Goal: Task Accomplishment & Management: Use online tool/utility

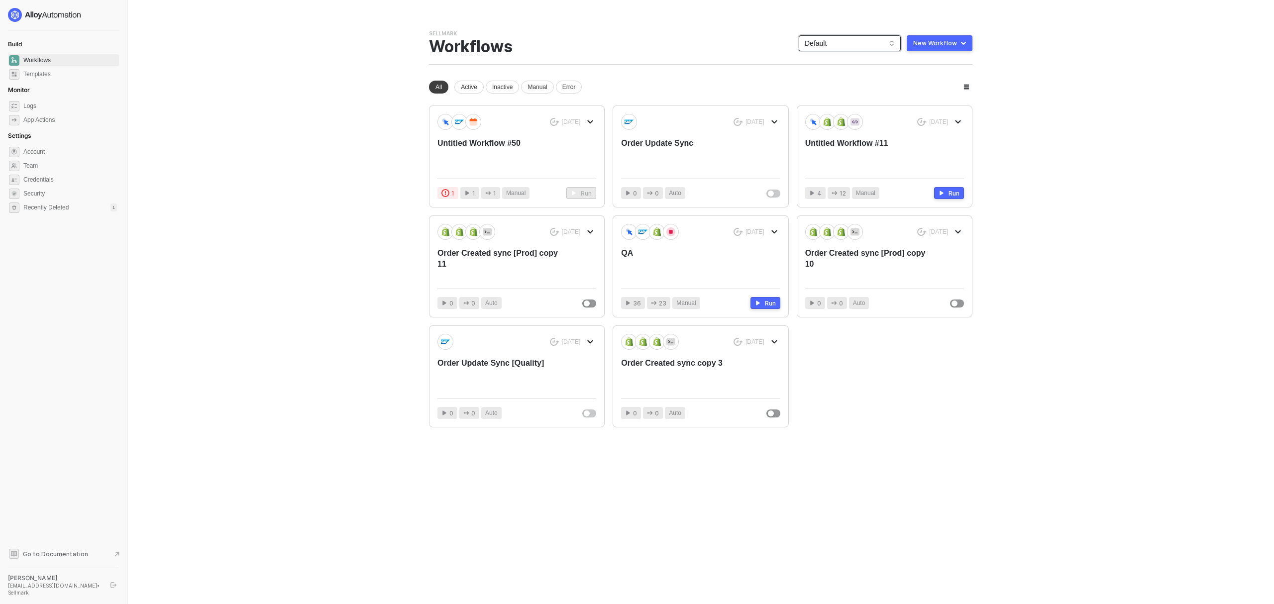
click at [836, 36] on span "Default" at bounding box center [850, 43] width 90 height 15
click at [845, 95] on div "Bulletsafe" at bounding box center [859, 96] width 73 height 12
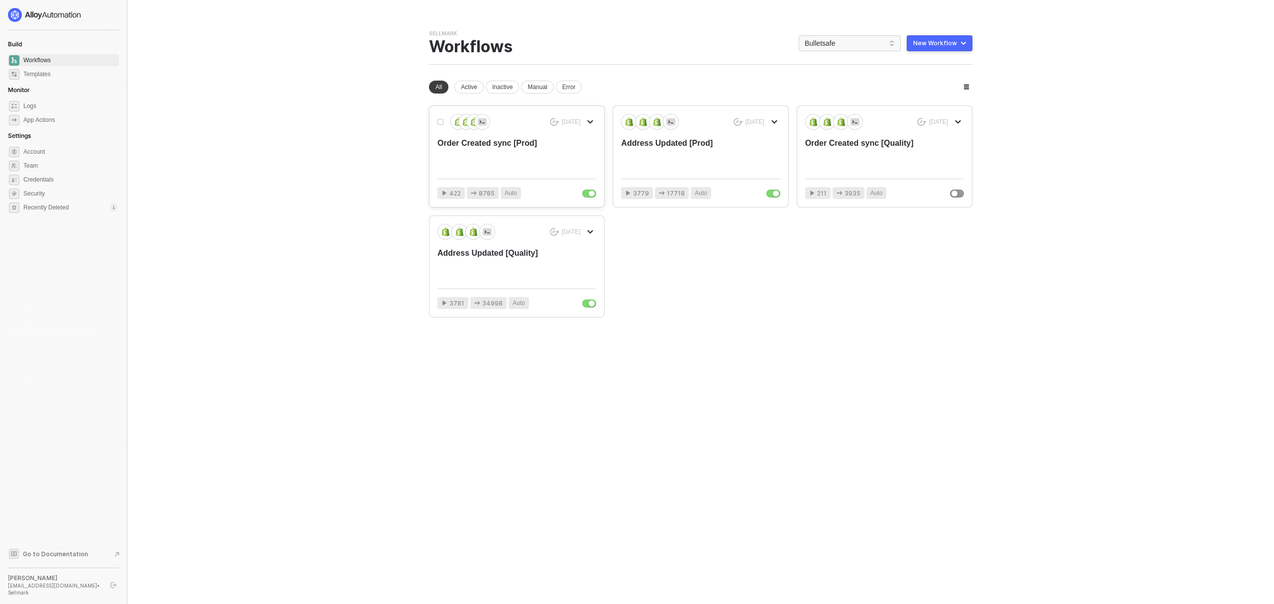
click at [498, 151] on div "Order Created sync [Prod]" at bounding box center [501, 154] width 127 height 33
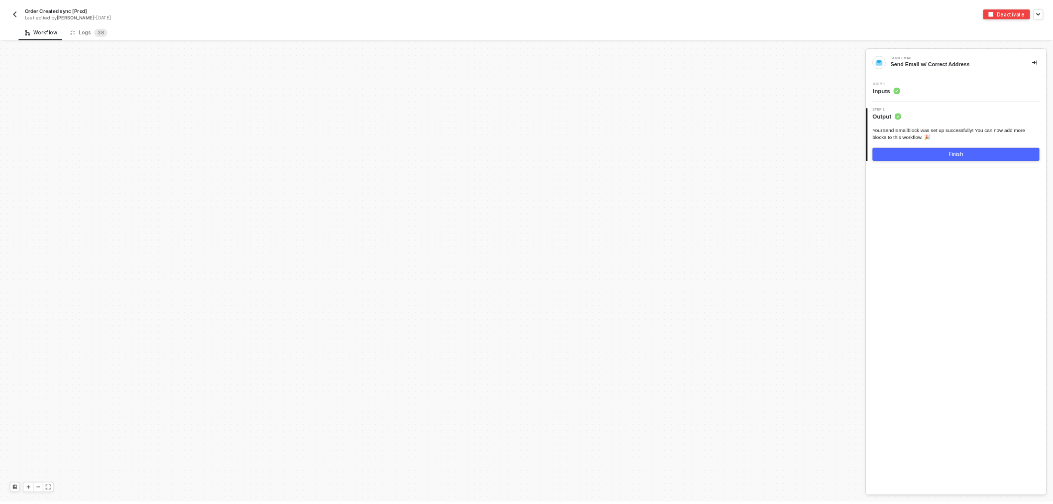
scroll to position [3428, 0]
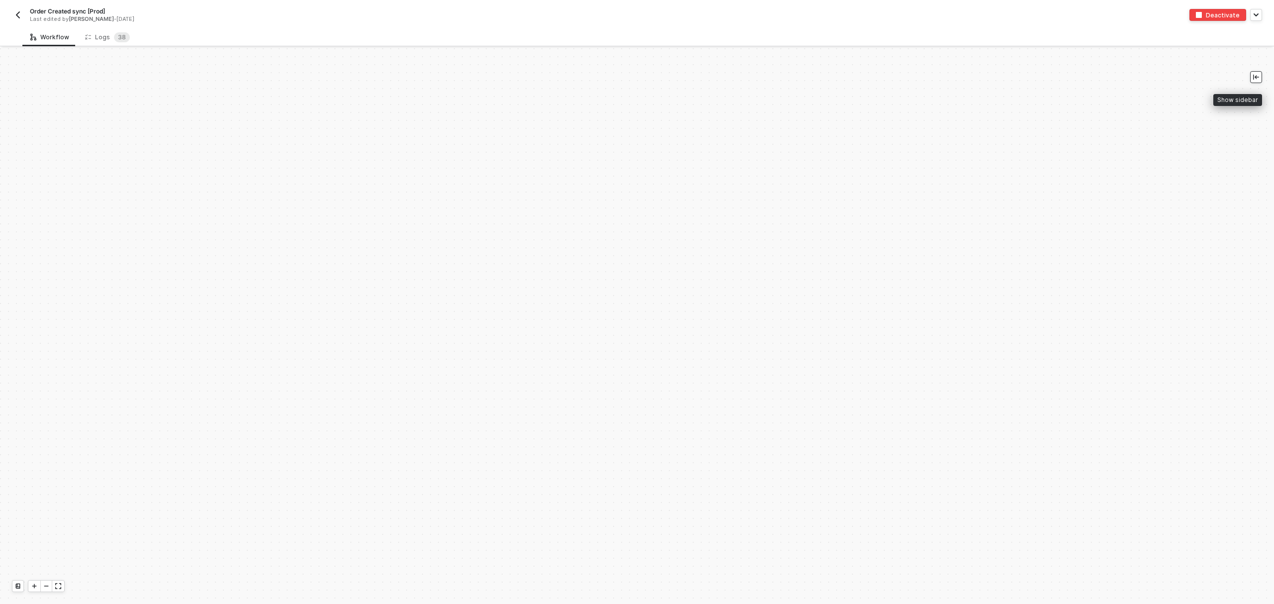
click at [1253, 73] on button "button" at bounding box center [1257, 77] width 12 height 12
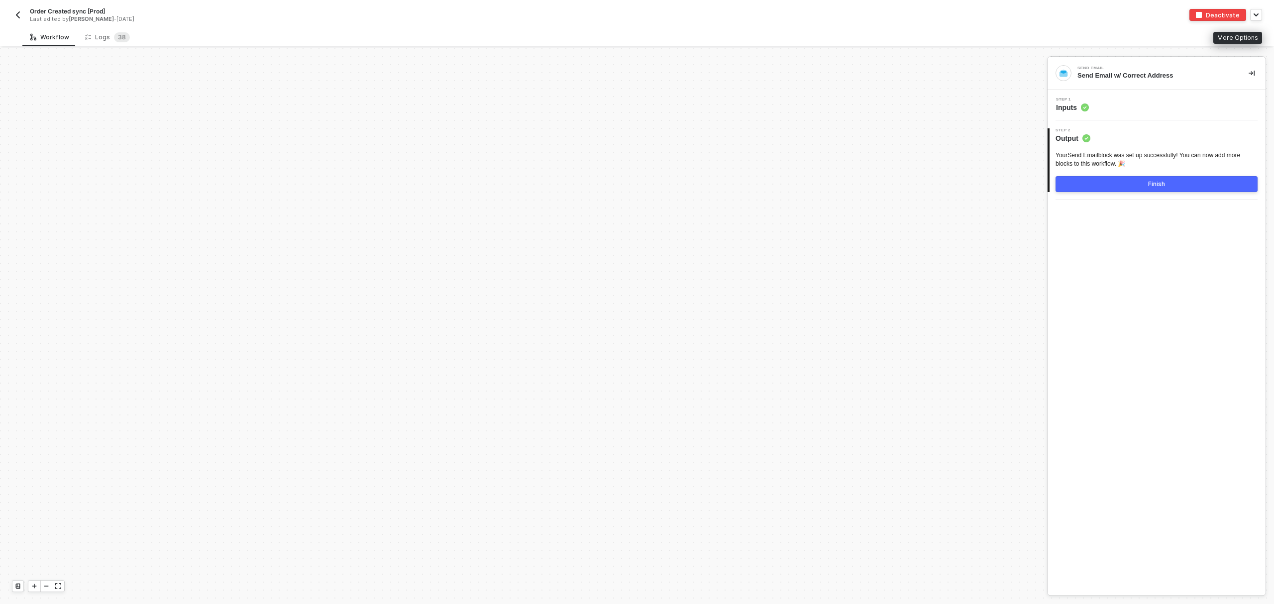
drag, startPoint x: 1273, startPoint y: 4, endPoint x: 1267, endPoint y: 8, distance: 6.8
click at [1271, 7] on div "Order Created sync [Prod] Last edited by [PERSON_NAME] - [DATE] Deactivate Publ…" at bounding box center [637, 14] width 1274 height 28
click at [1256, 14] on icon "button" at bounding box center [1256, 14] width 5 height 3
drag, startPoint x: 1193, startPoint y: 57, endPoint x: 719, endPoint y: 42, distance: 474.7
click at [735, 33] on div "Order Created sync [Prod] Last edited by [PERSON_NAME] - [DATE] Deactivate Publ…" at bounding box center [637, 302] width 1274 height 604
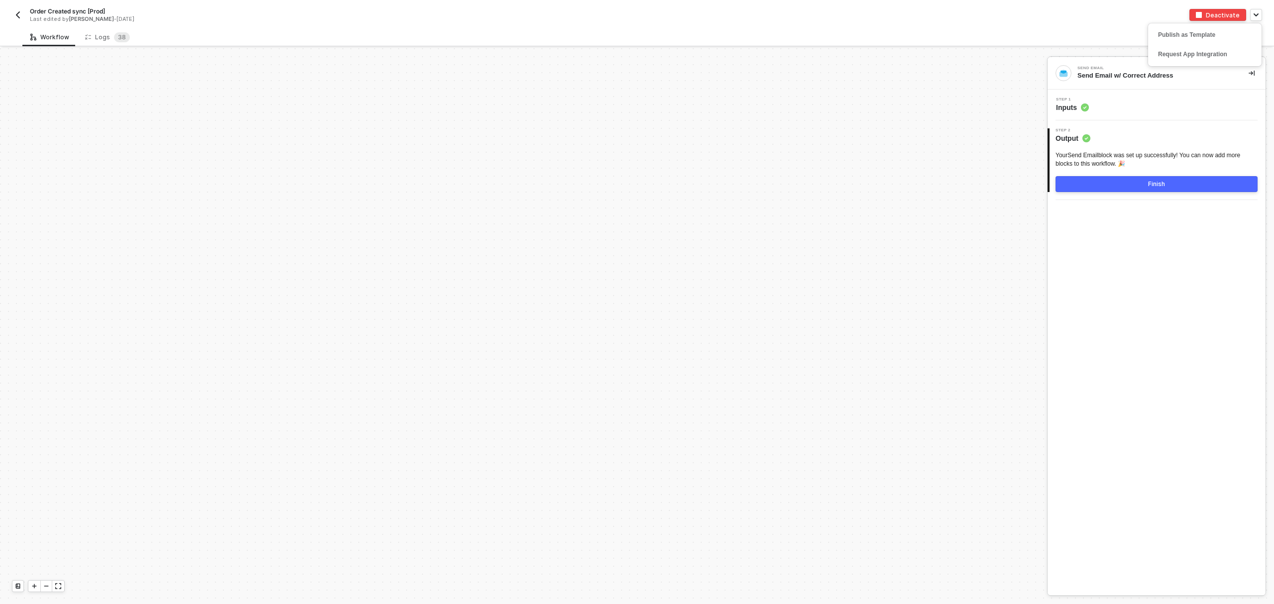
click at [1064, 109] on span "Inputs" at bounding box center [1072, 108] width 33 height 10
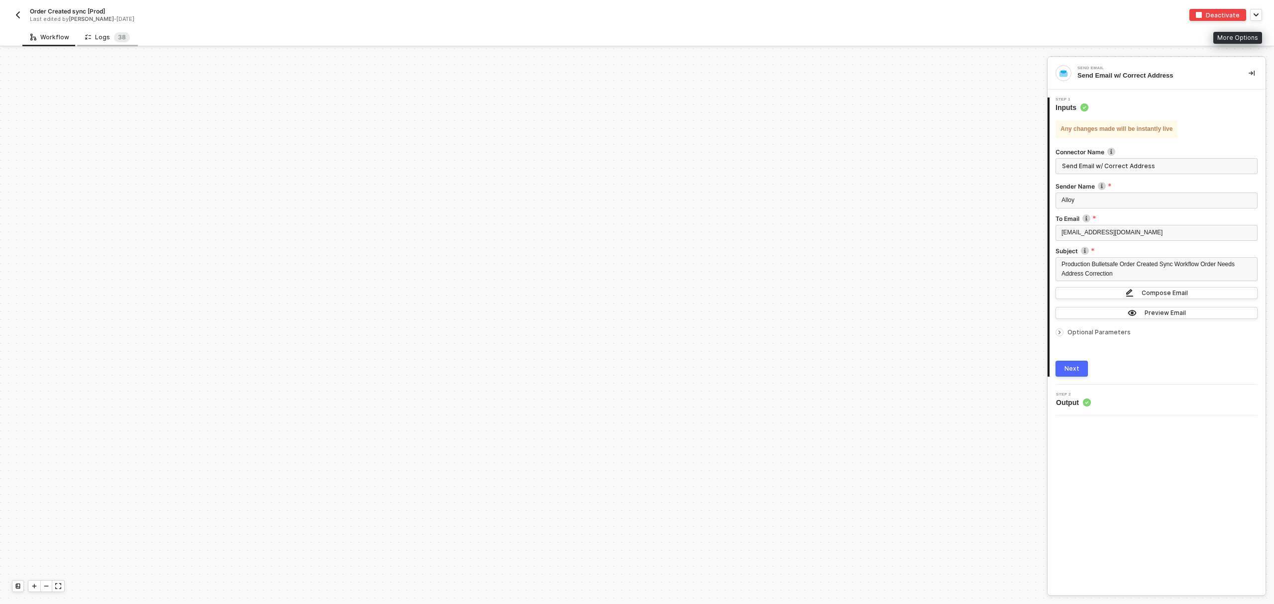
click at [96, 37] on div "Logs 3 8" at bounding box center [107, 37] width 45 height 10
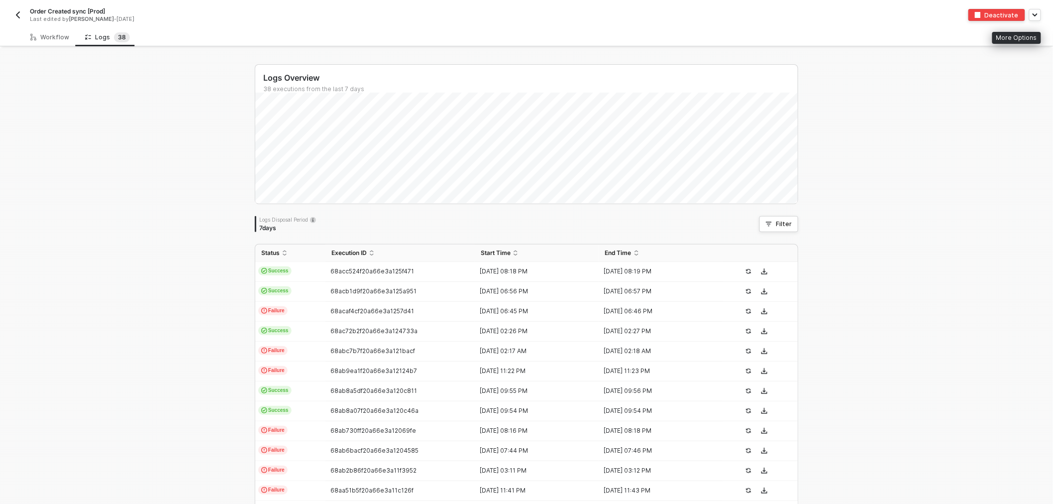
click at [878, 355] on div "Logs Overview 38 executions from the last 7 days Logs Disposal Period 7 days Fi…" at bounding box center [526, 376] width 1053 height 656
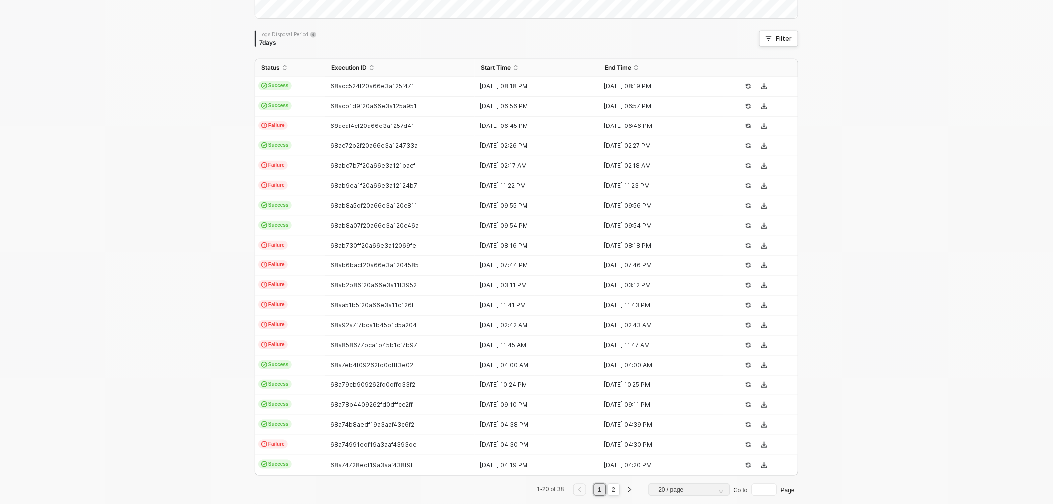
scroll to position [200, 0]
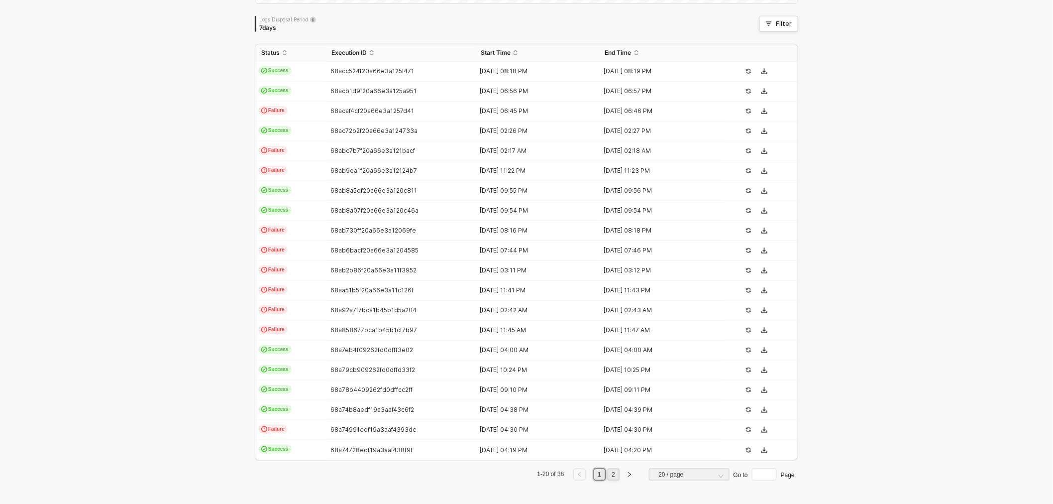
click at [610, 475] on link "2" at bounding box center [613, 474] width 9 height 11
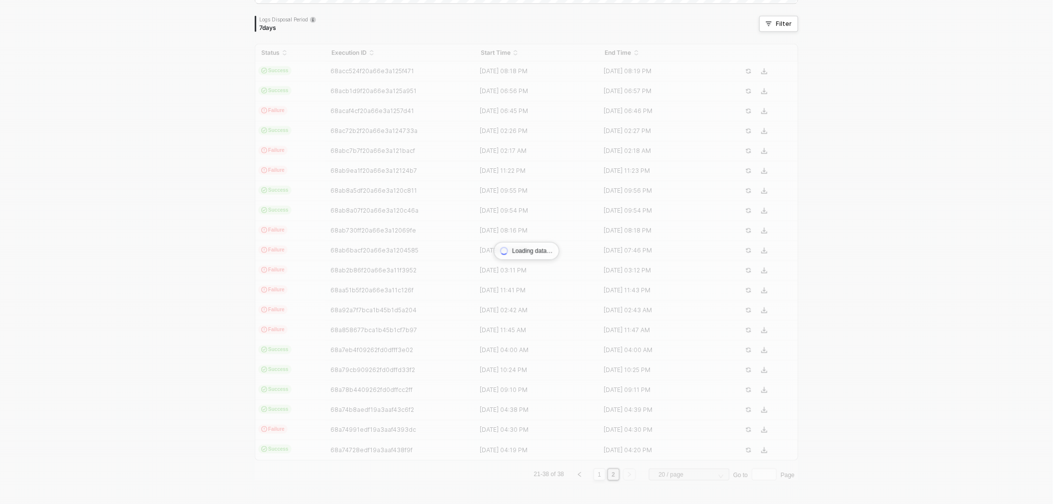
scroll to position [160, 0]
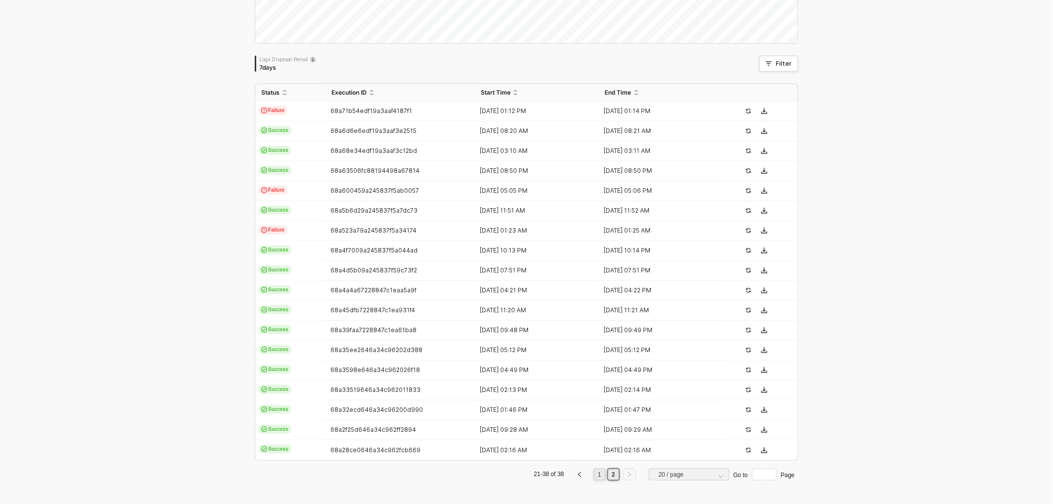
click at [600, 475] on link "1" at bounding box center [599, 474] width 9 height 11
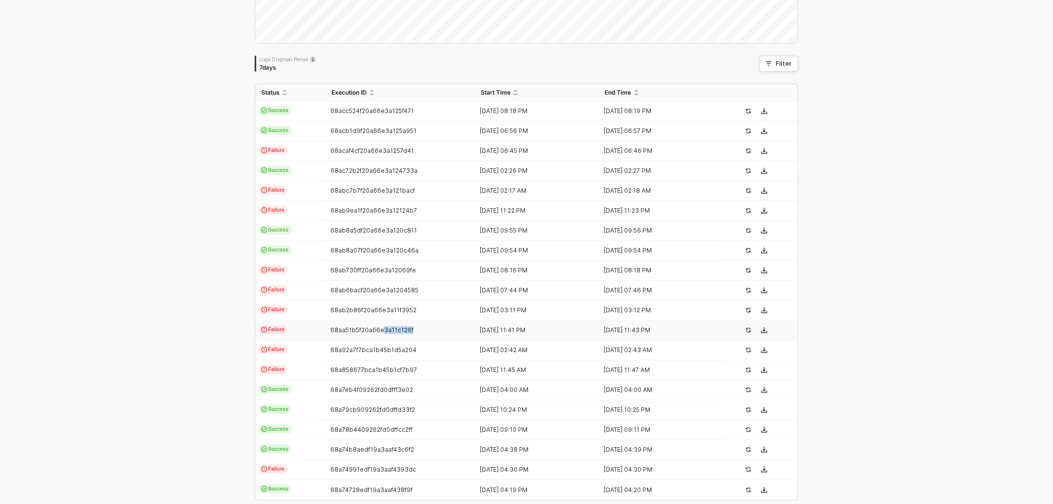
drag, startPoint x: 379, startPoint y: 326, endPoint x: 439, endPoint y: 325, distance: 59.8
click at [439, 325] on td "68aa51b5f20a66e3a11c126f" at bounding box center [400, 331] width 149 height 20
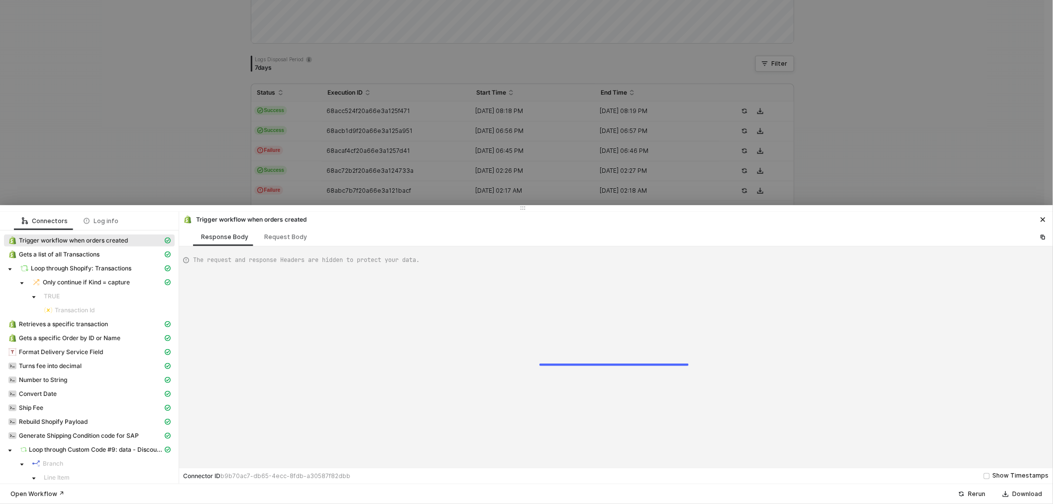
type textarea "{ "json": { "id": 5911488331819, "admin_graphql_api_id": "gid://shopify/Order/5…"
